Goal: Task Accomplishment & Management: Complete application form

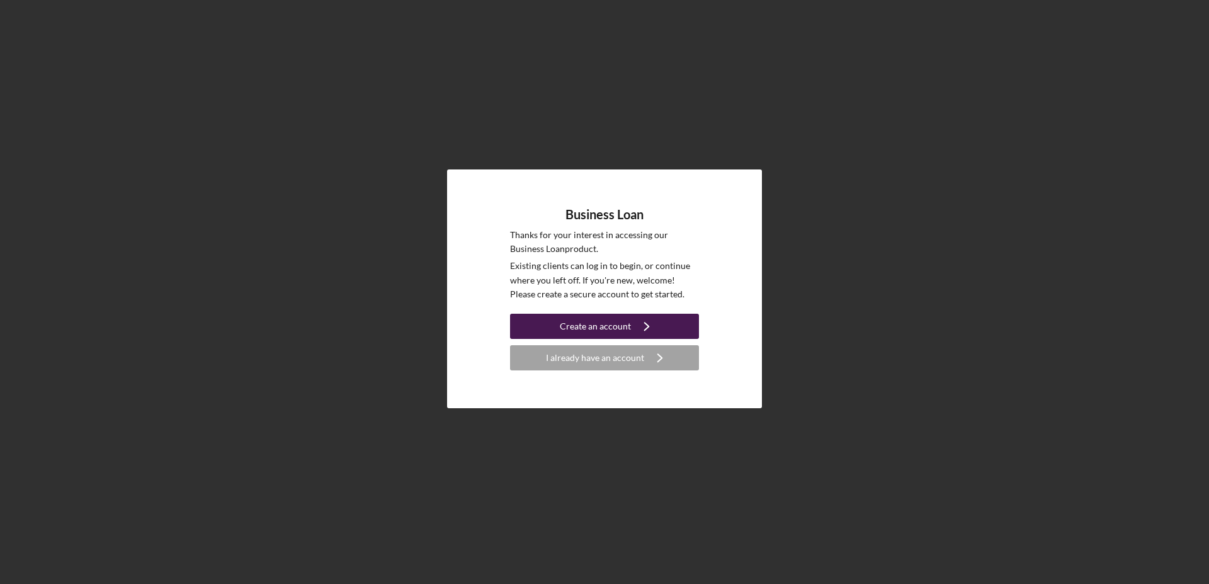
click at [597, 329] on div "Create an account" at bounding box center [595, 326] width 71 height 25
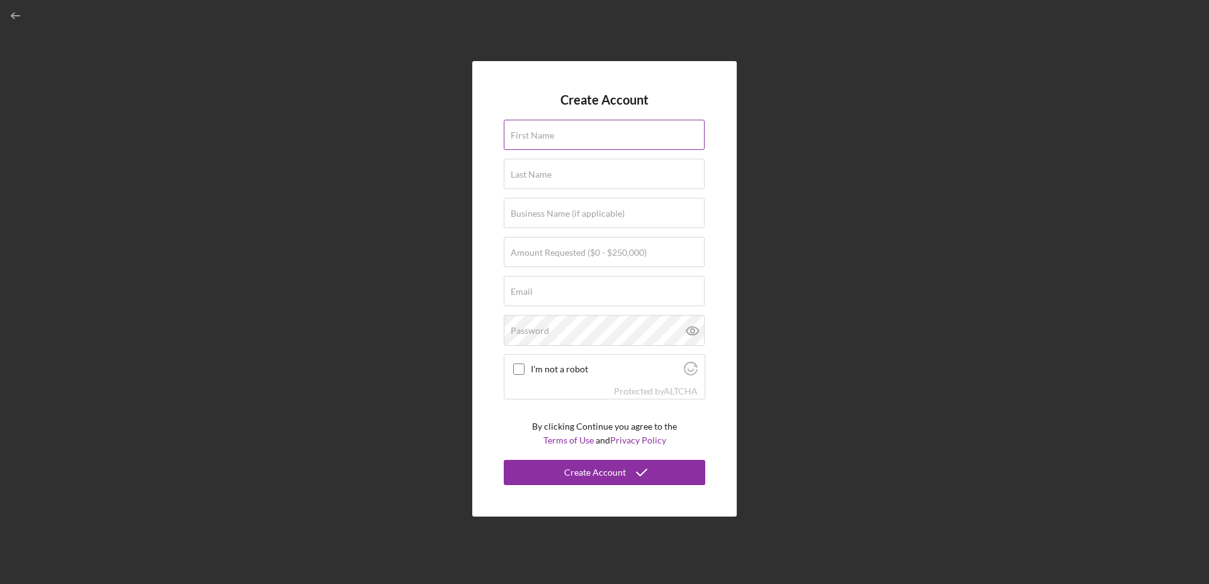
click at [546, 135] on label "First Name" at bounding box center [532, 135] width 43 height 10
click at [546, 135] on input "First Name" at bounding box center [604, 135] width 201 height 30
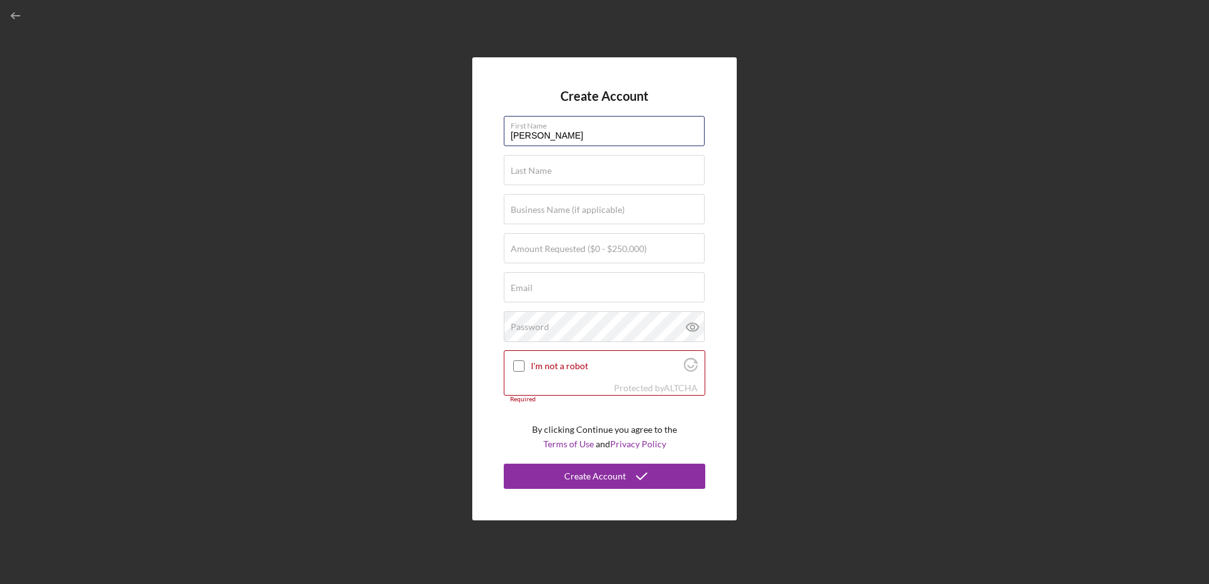
type input "[PERSON_NAME]"
click at [757, 160] on div "Create Account First Name [PERSON_NAME] Last Name Required Business Name (if ap…" at bounding box center [604, 288] width 1196 height 577
click at [592, 174] on input "Last Name" at bounding box center [604, 170] width 201 height 30
type input "[PERSON_NAME]"
click at [766, 168] on div "Create Account First Name [PERSON_NAME] Last Name [PERSON_NAME] Business Name (…" at bounding box center [604, 288] width 1196 height 577
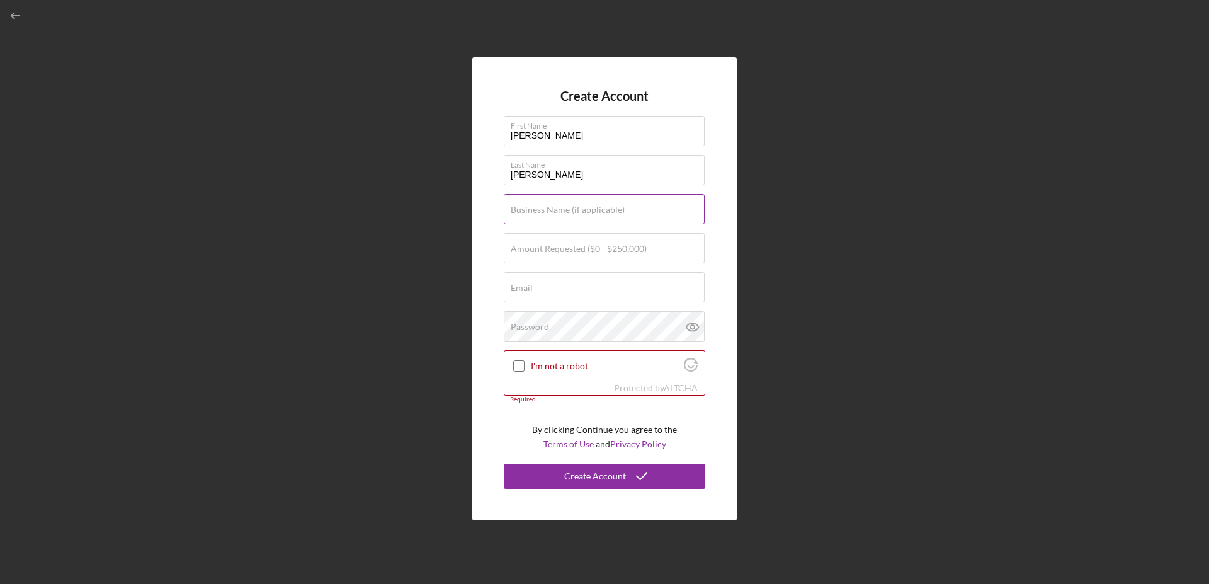
click at [596, 212] on label "Business Name (if applicable)" at bounding box center [568, 210] width 114 height 10
click at [596, 212] on input "Business Name (if applicable)" at bounding box center [604, 209] width 201 height 30
type input "[PERSON_NAME] properties"
click at [584, 249] on label "Amount Requested ($0 - $250,000)" at bounding box center [579, 249] width 136 height 10
click at [584, 249] on input "Amount Requested ($0 - $250,000)" at bounding box center [604, 248] width 201 height 30
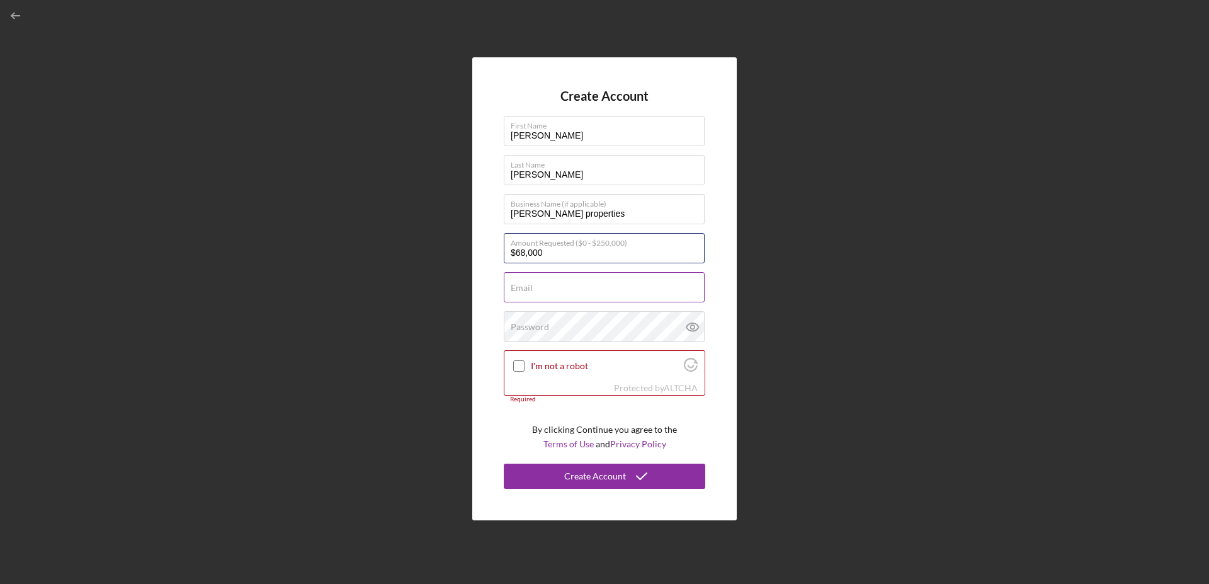
type input "$68,000"
click at [584, 288] on input "Email" at bounding box center [604, 287] width 201 height 30
type input "r"
type input "[EMAIL_ADDRESS][DOMAIN_NAME]"
click at [723, 335] on div "Create Account First Name [PERSON_NAME] Last Name [PERSON_NAME] Business Name (…" at bounding box center [604, 288] width 264 height 463
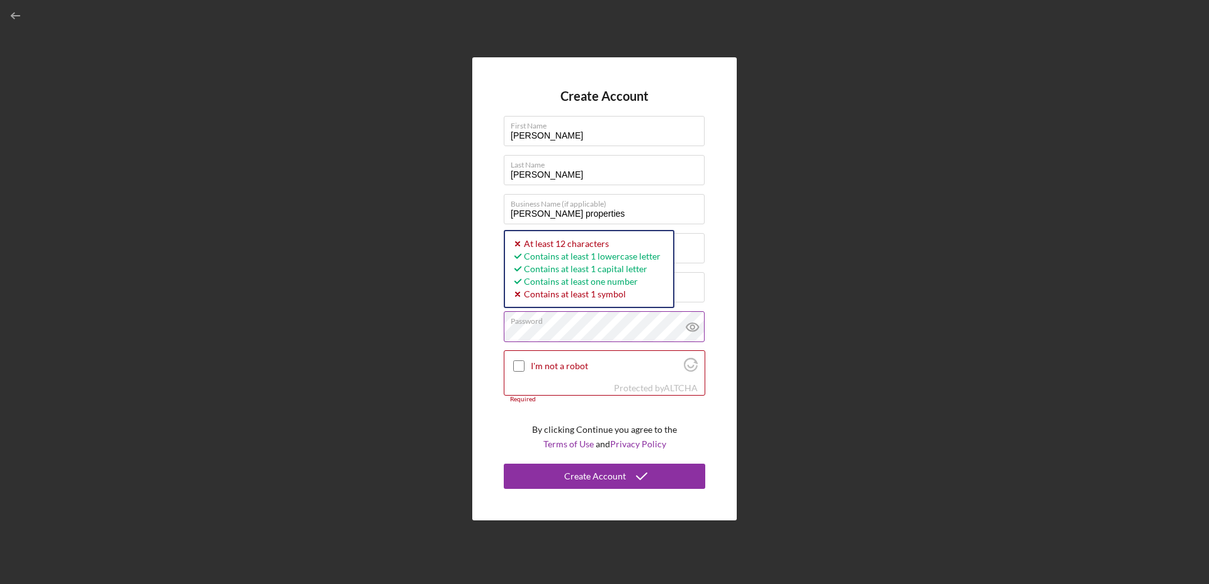
click at [686, 326] on icon at bounding box center [692, 326] width 31 height 31
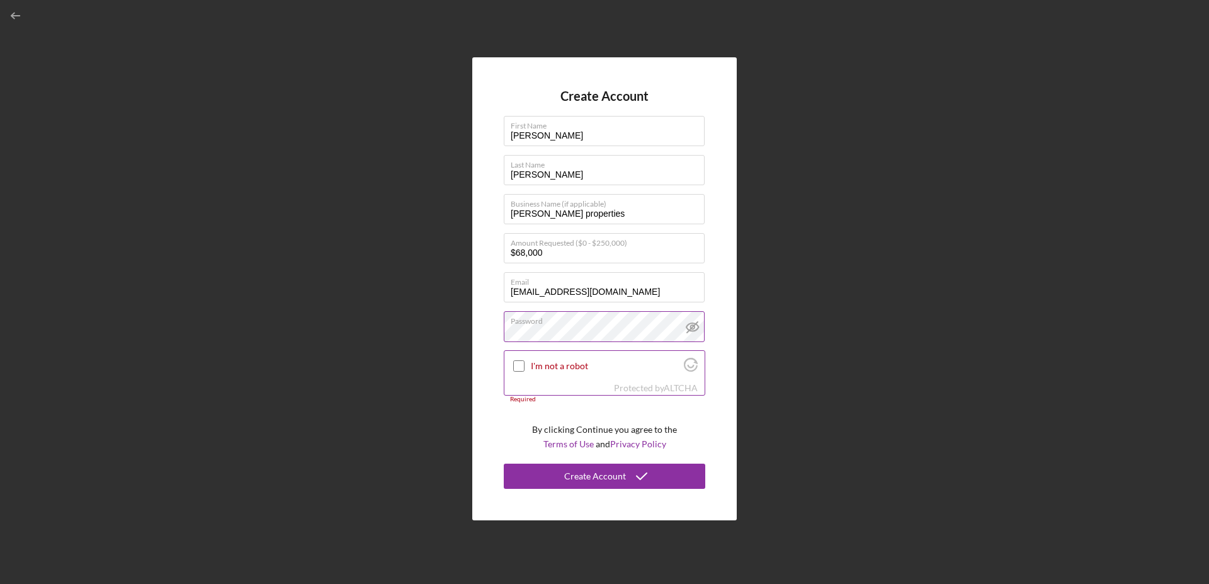
click at [519, 364] on input "I'm not a robot" at bounding box center [518, 365] width 11 height 11
checkbox input "true"
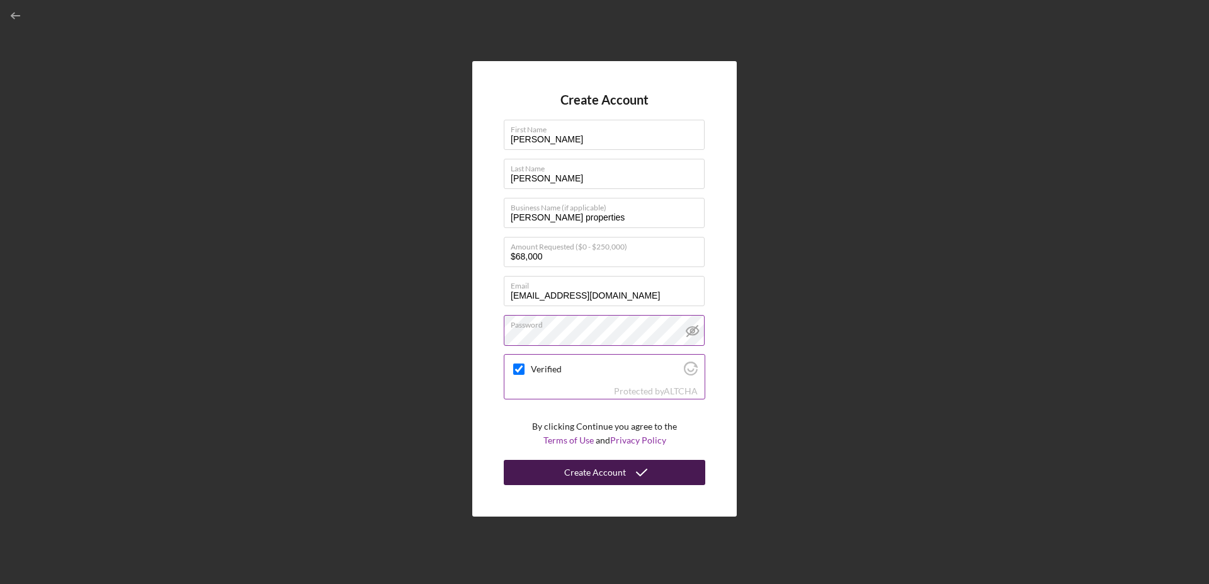
click at [590, 468] on div "Create Account" at bounding box center [595, 472] width 62 height 25
